Goal: Task Accomplishment & Management: Manage account settings

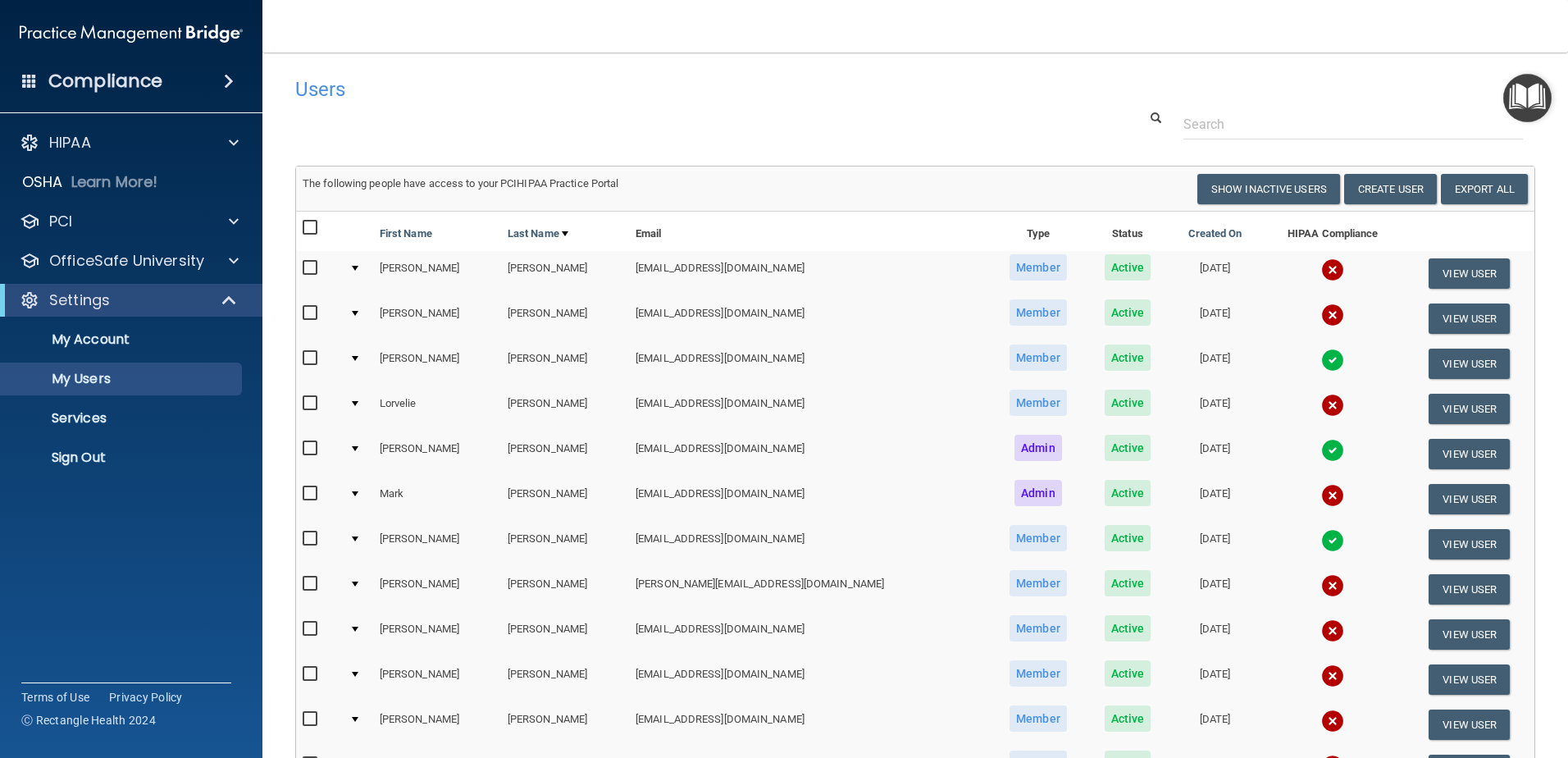
select select "20"
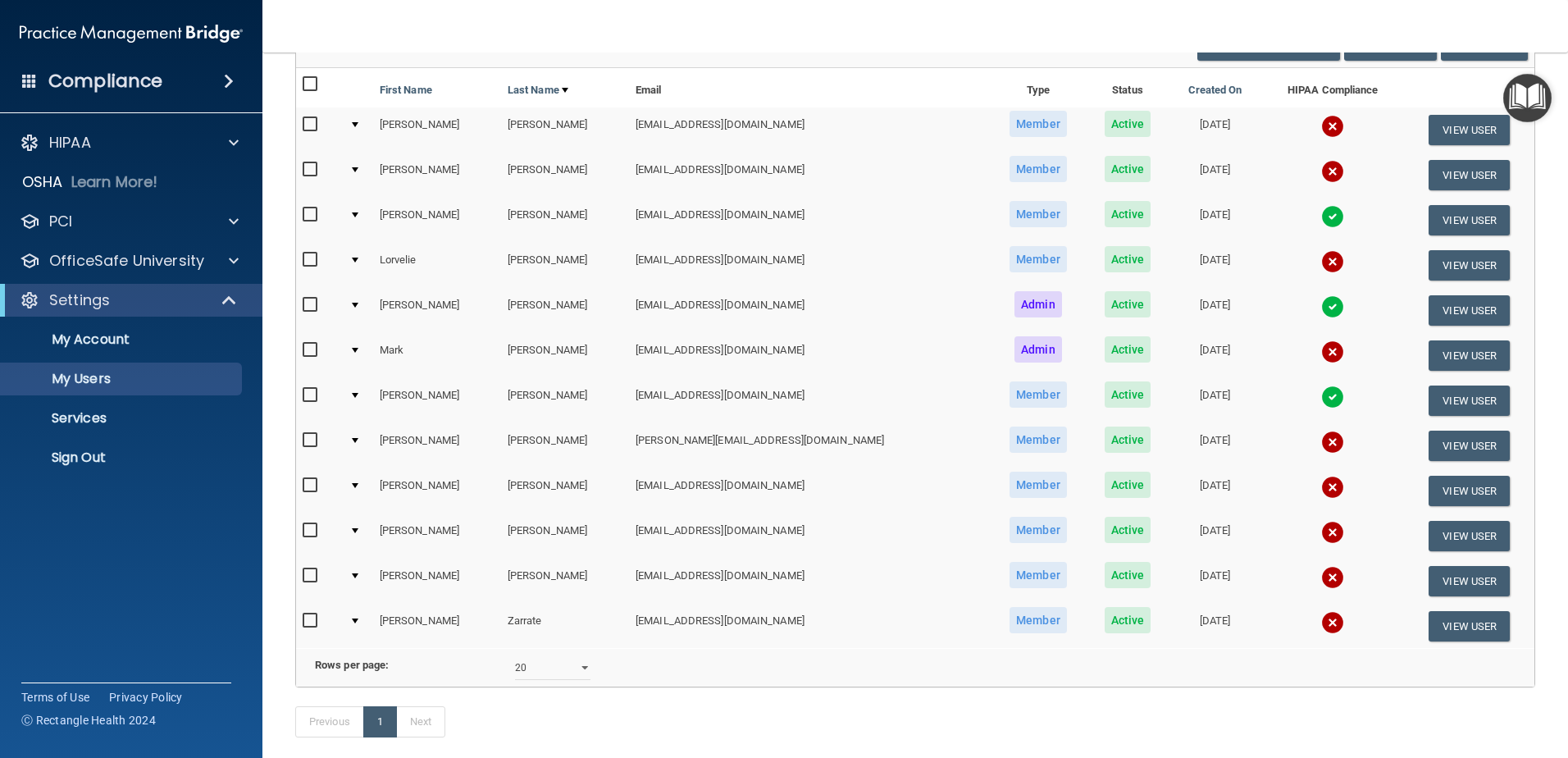
scroll to position [164, 0]
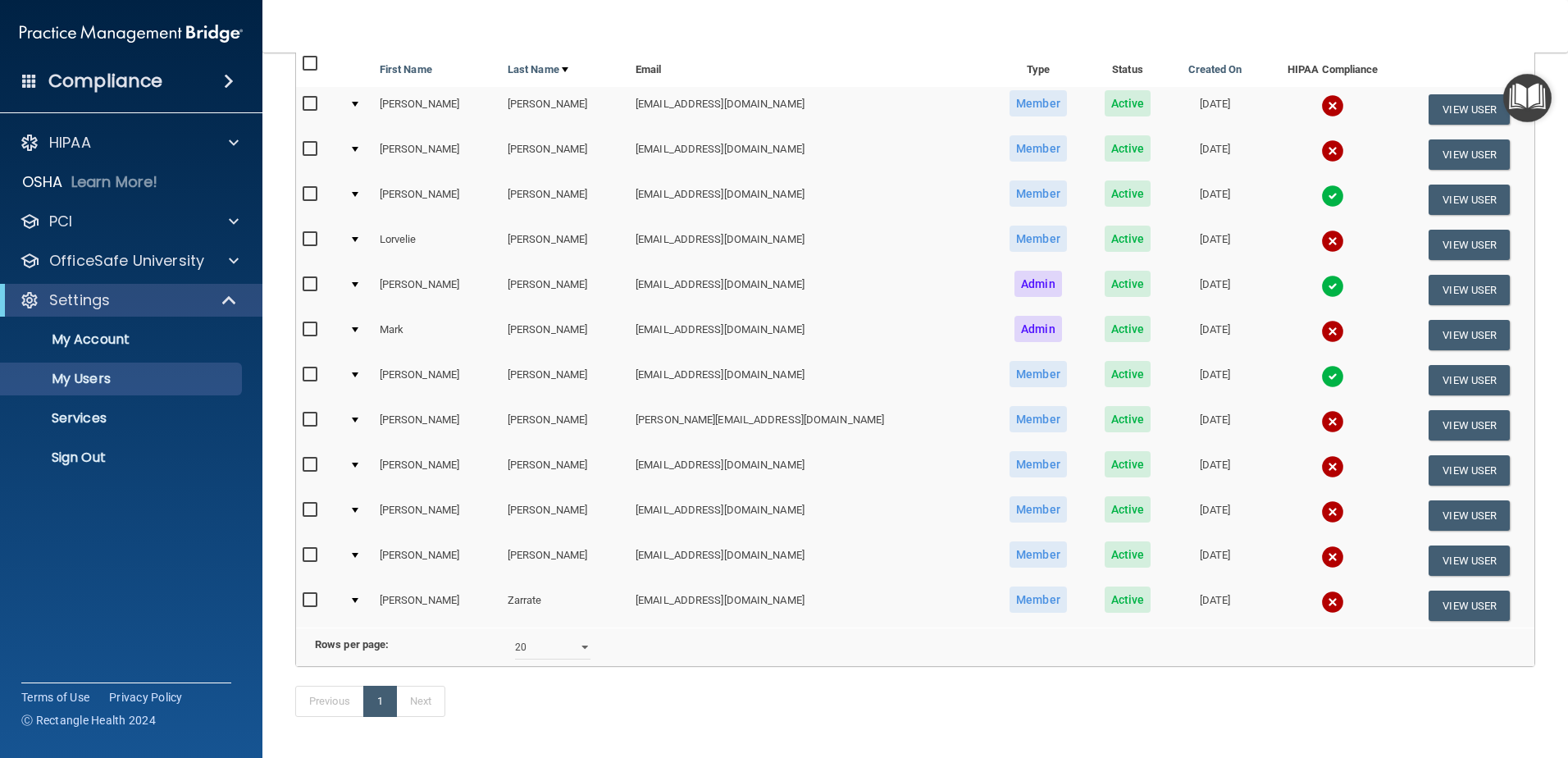
click at [306, 418] on input "checkbox" at bounding box center [312, 420] width 19 height 13
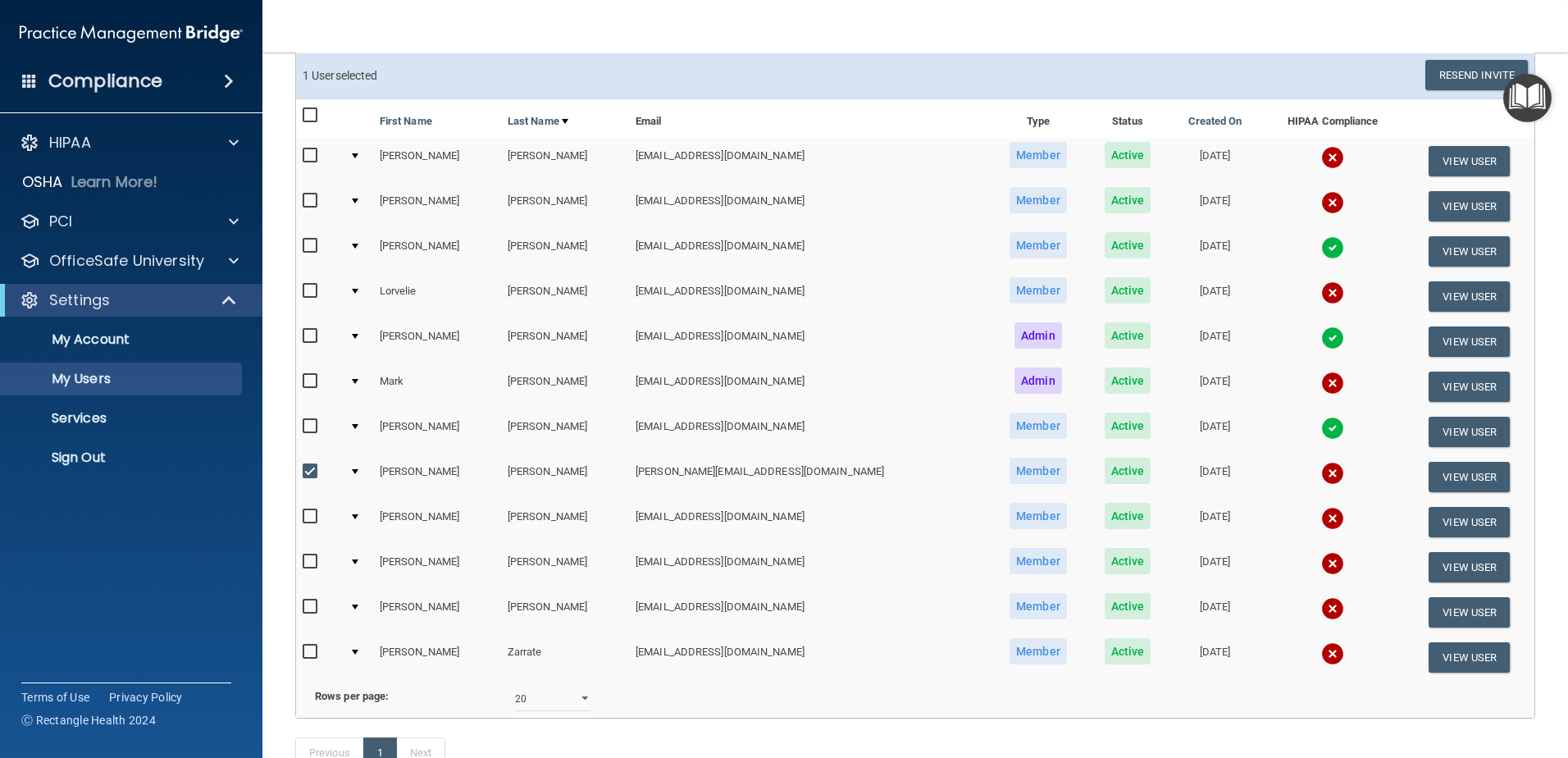
scroll to position [2, 0]
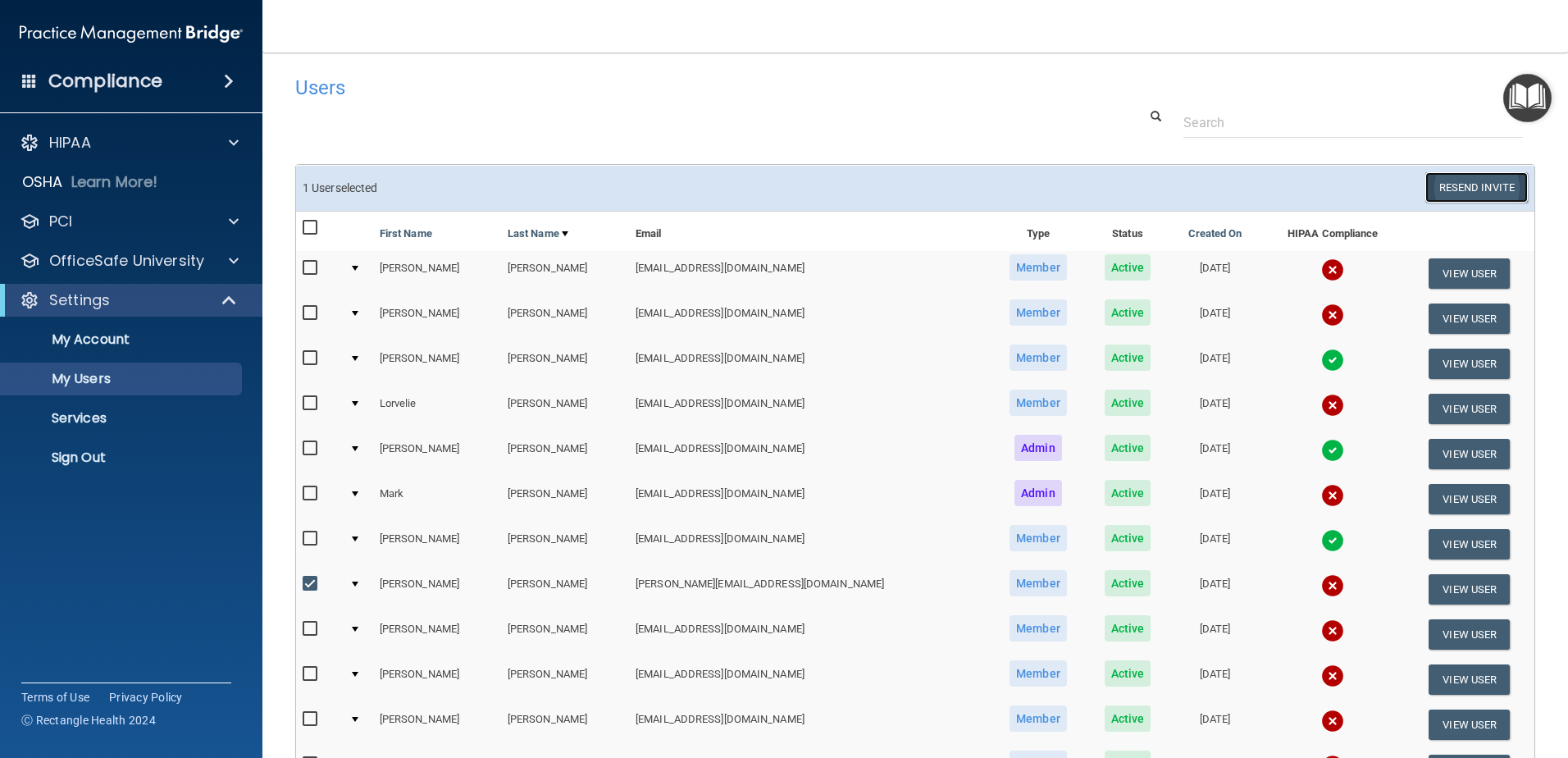
click at [1469, 192] on button "Resend Invite" at bounding box center [1476, 188] width 102 height 30
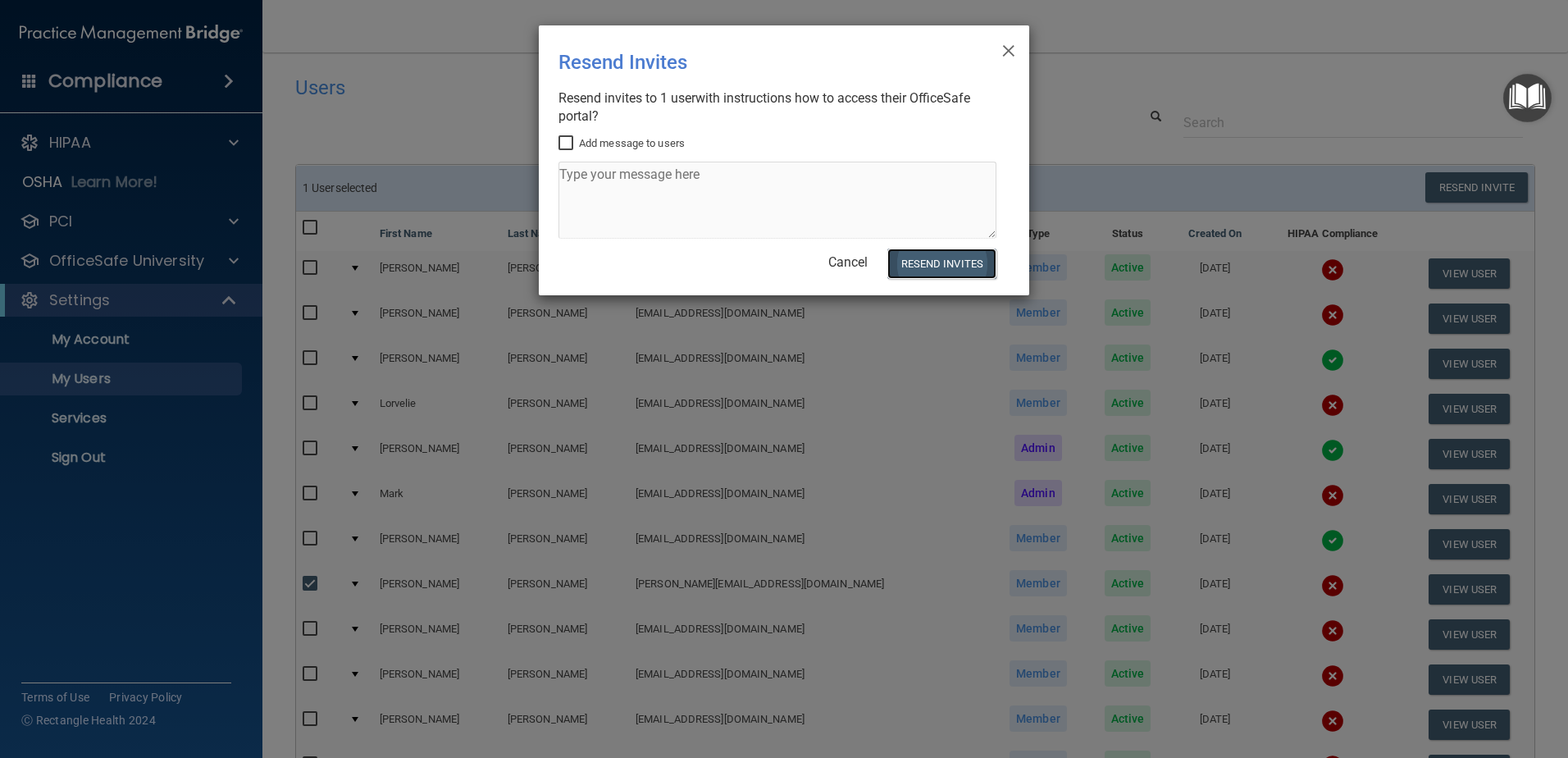
click at [943, 262] on button "Resend Invites" at bounding box center [941, 264] width 109 height 30
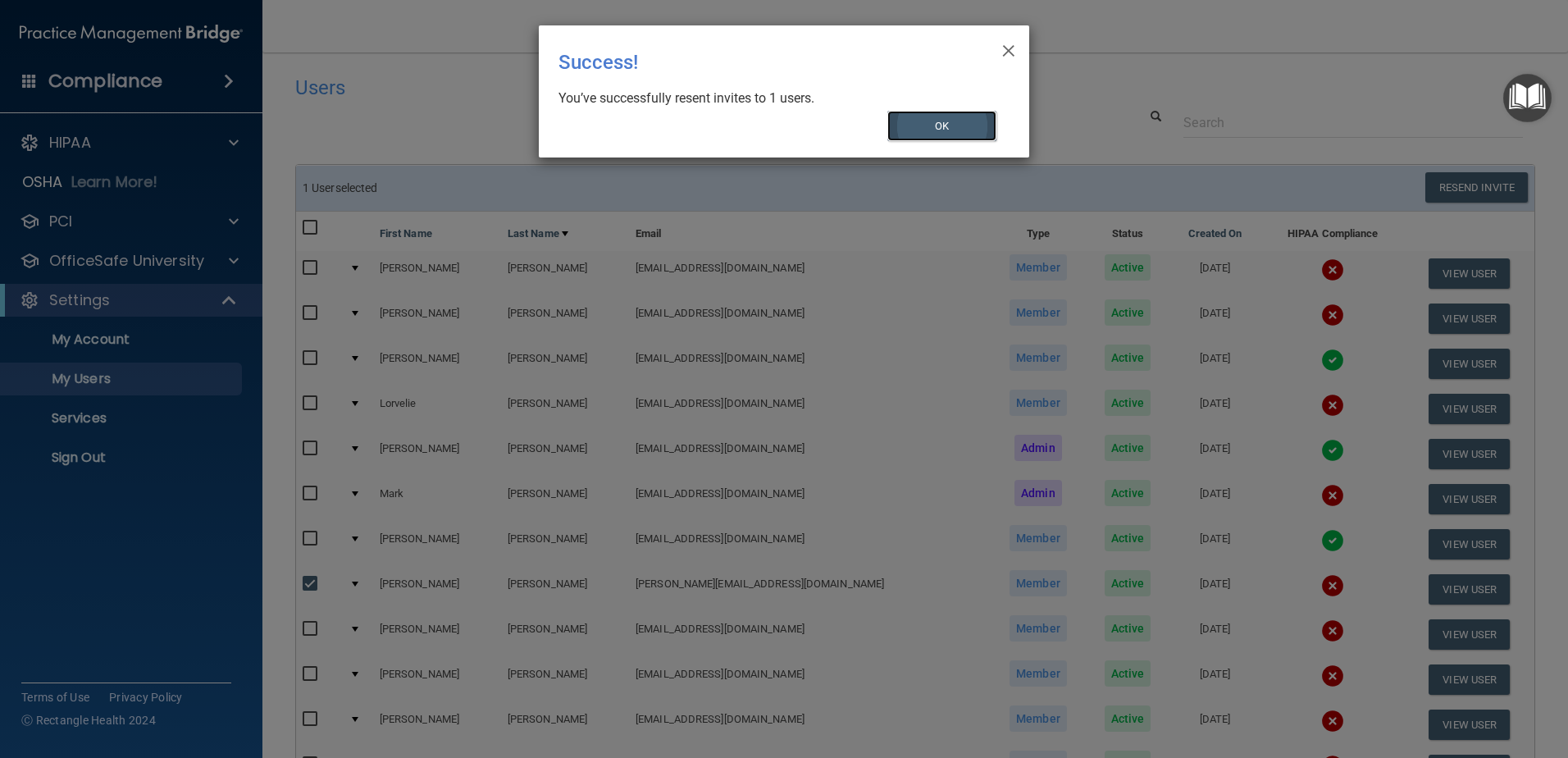
click at [949, 120] on button "OK" at bounding box center [942, 126] width 110 height 30
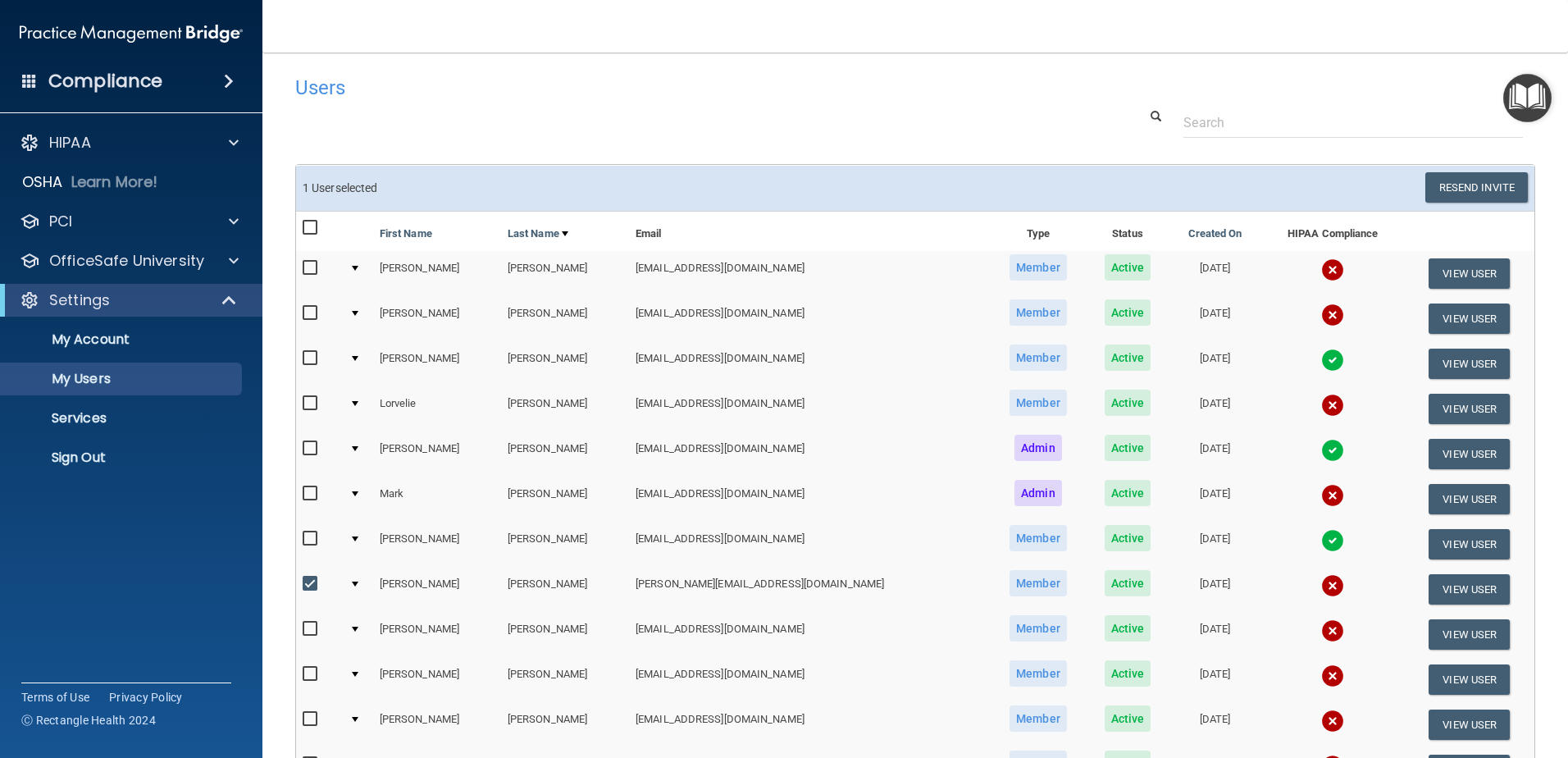
click at [308, 589] on input "checkbox" at bounding box center [312, 584] width 19 height 13
checkbox input "false"
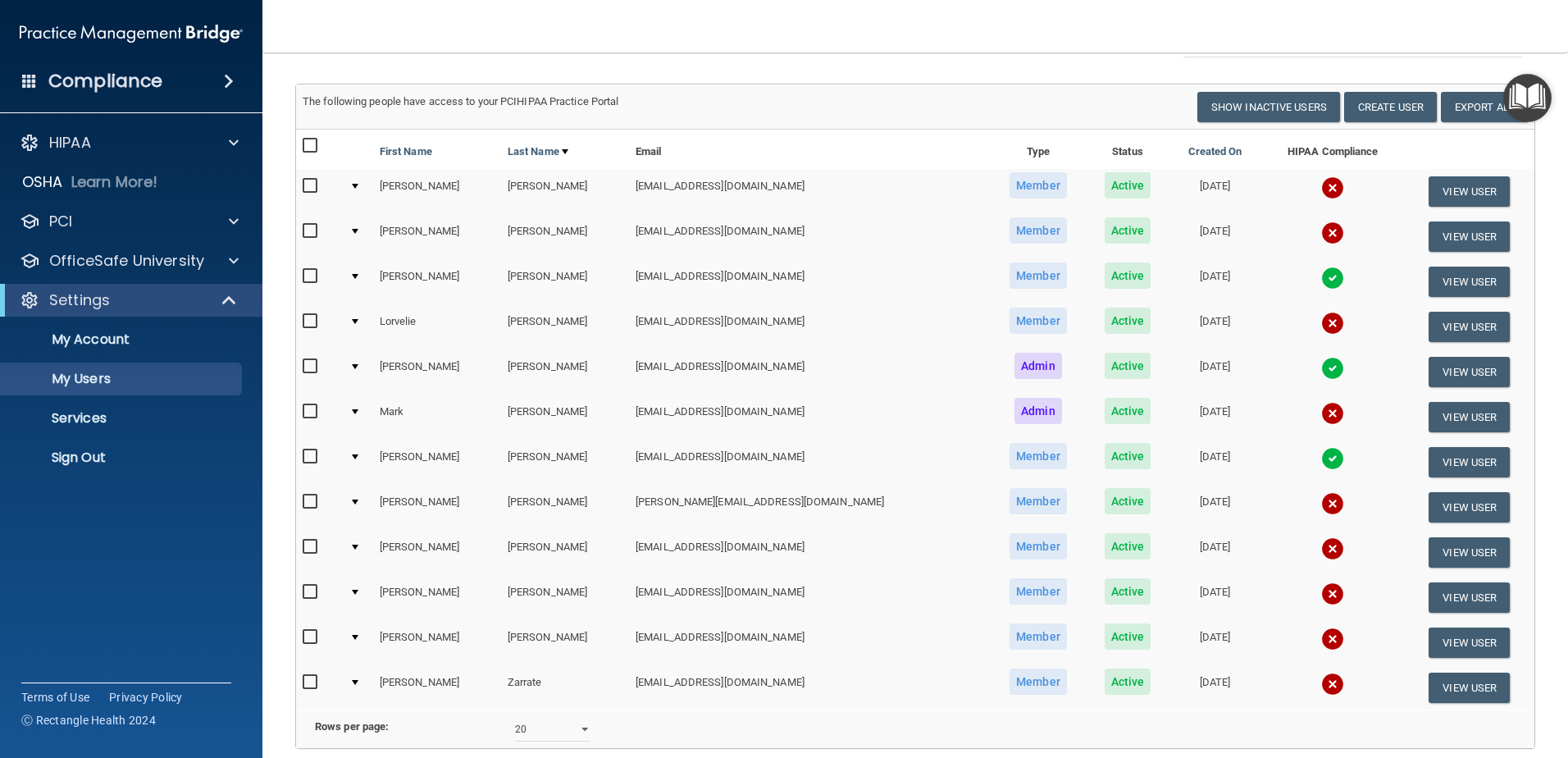
scroll to position [0, 0]
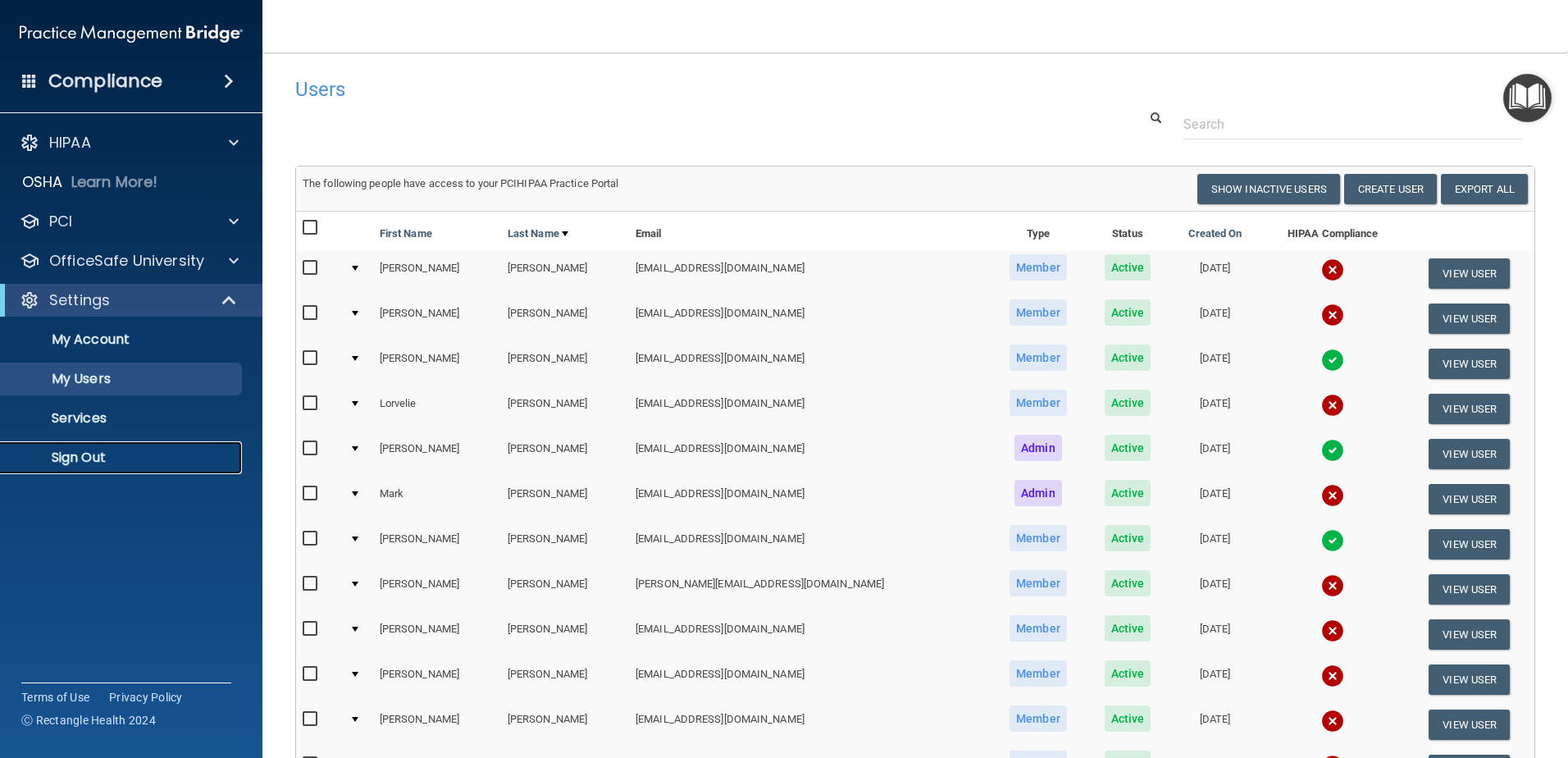
click at [100, 461] on p "Sign Out" at bounding box center [122, 457] width 224 height 16
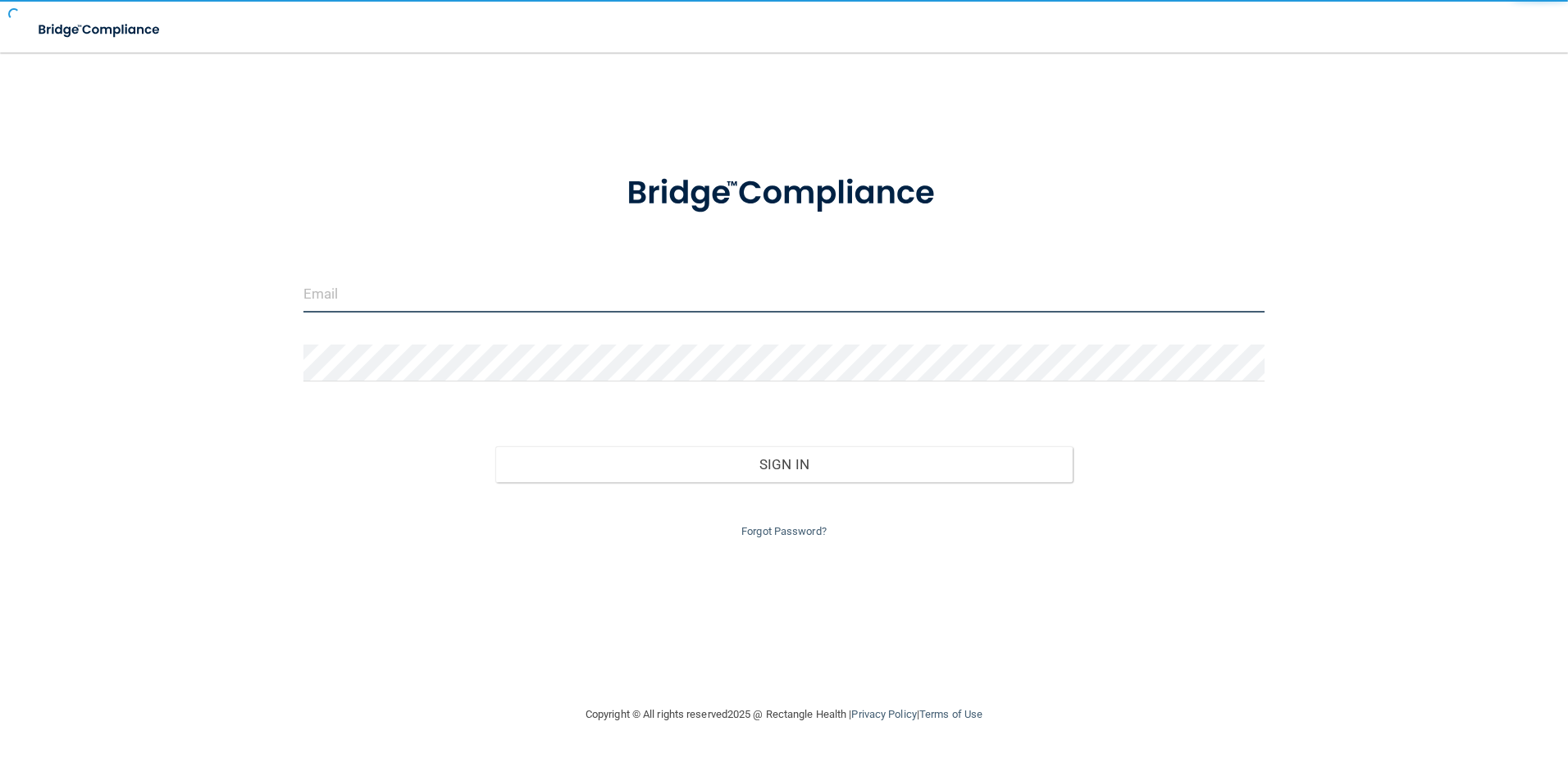
type input "[EMAIL_ADDRESS][DOMAIN_NAME]"
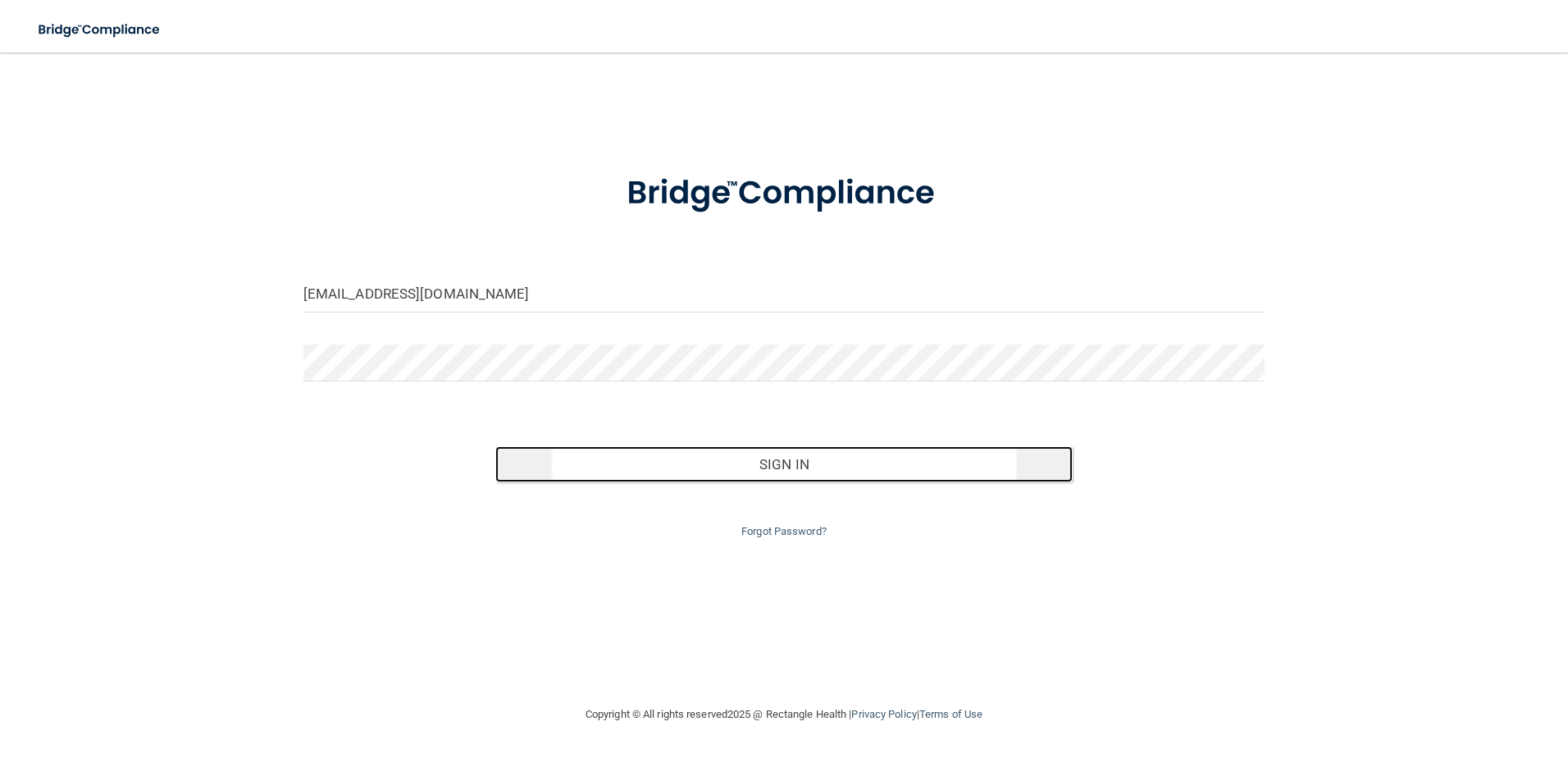
click at [797, 463] on button "Sign In" at bounding box center [784, 464] width 578 height 36
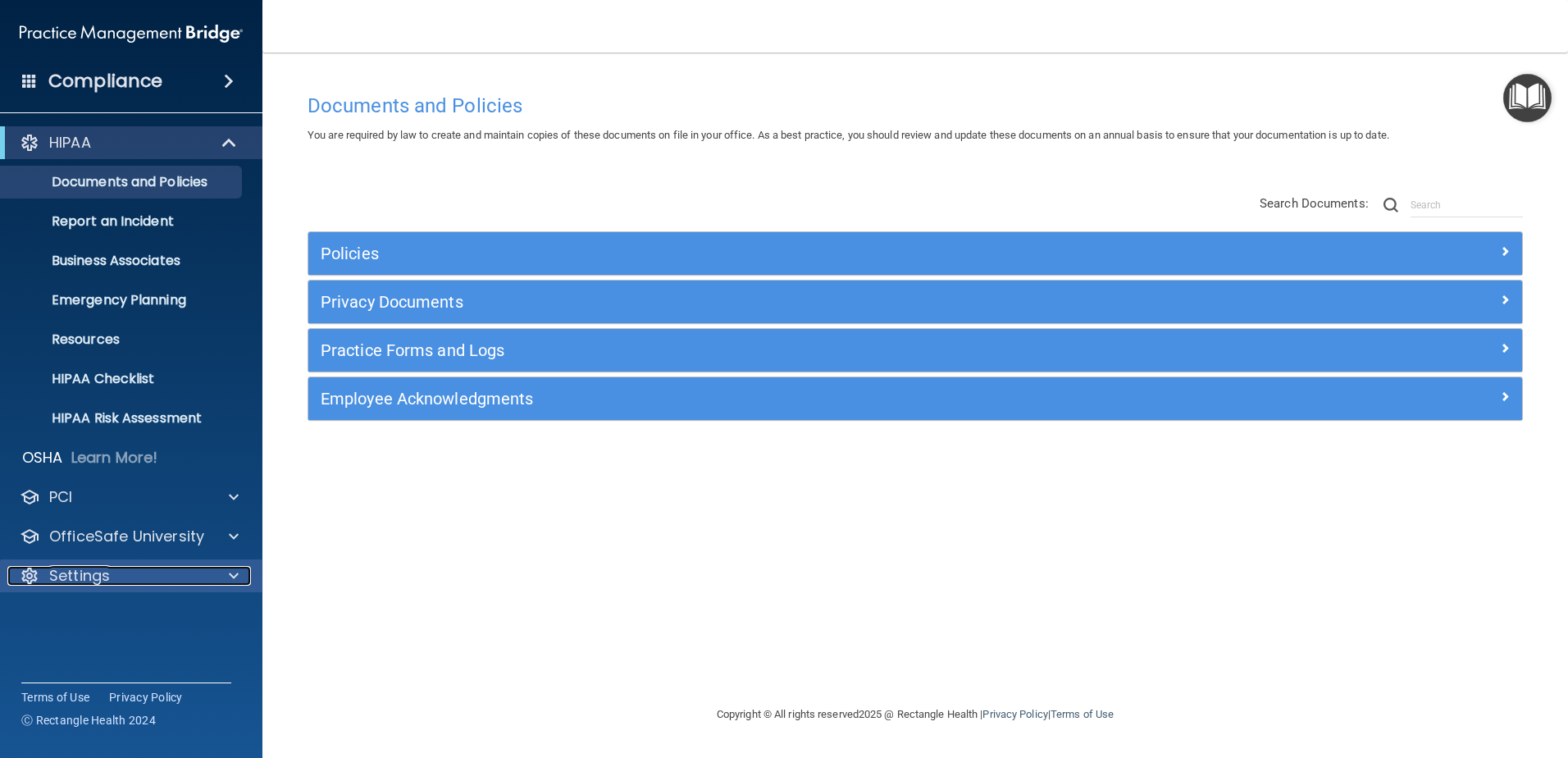
click at [230, 578] on span at bounding box center [233, 575] width 9 height 20
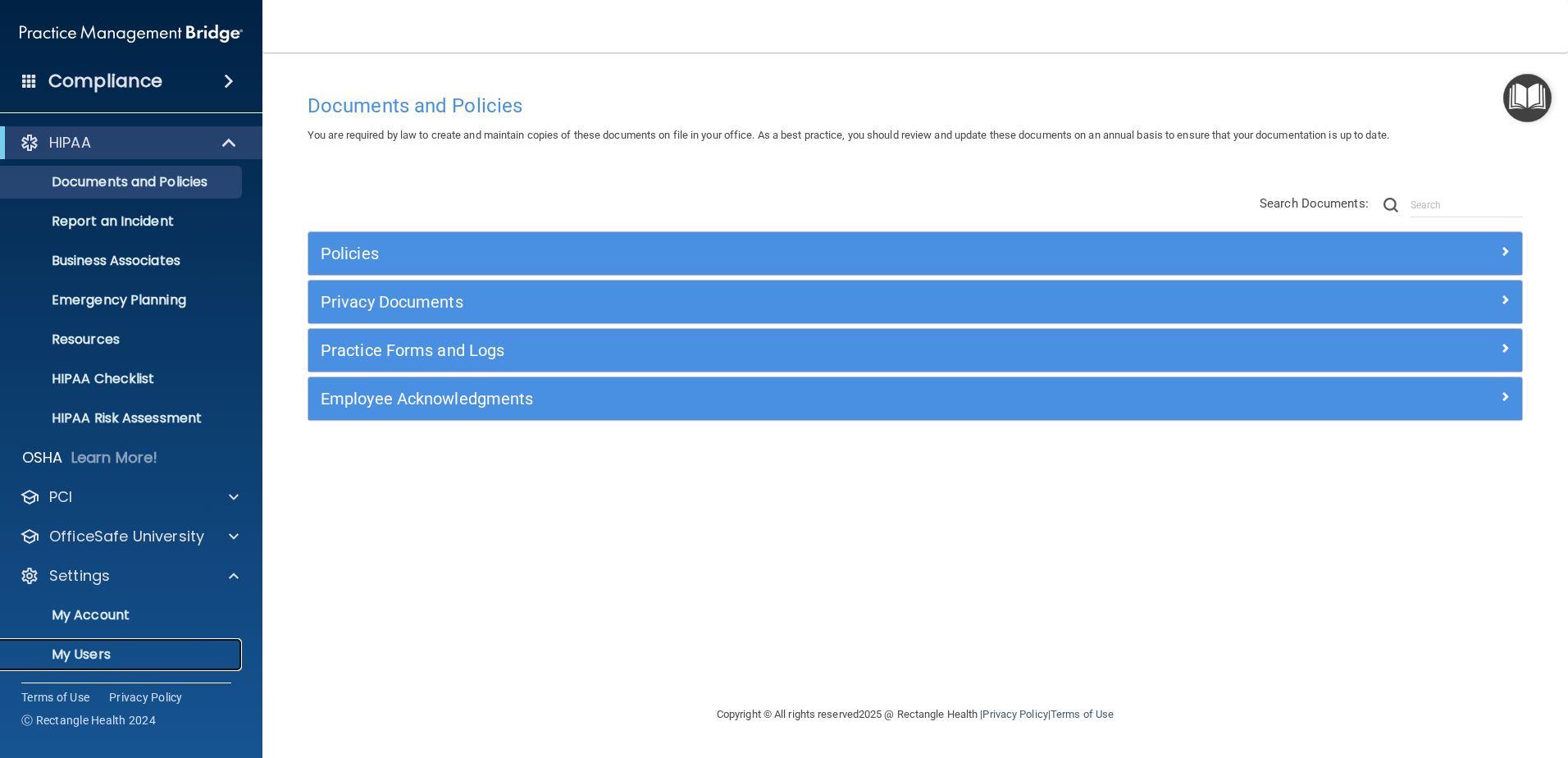
click at [82, 659] on p "My Users" at bounding box center [122, 654] width 224 height 16
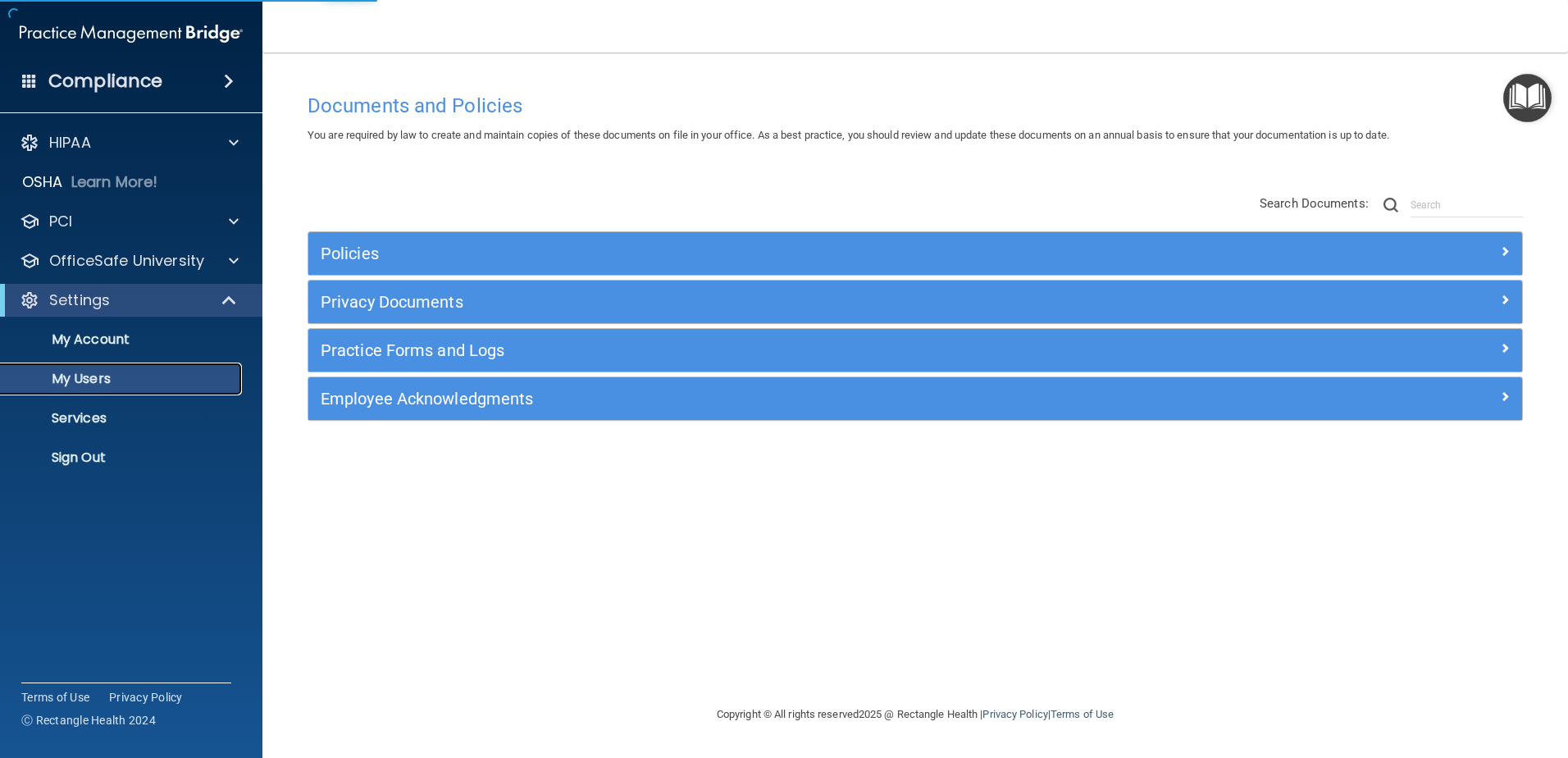
select select "20"
